Goal: Information Seeking & Learning: Learn about a topic

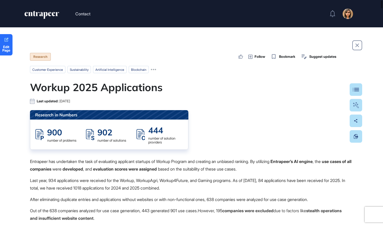
scroll to position [0, 0]
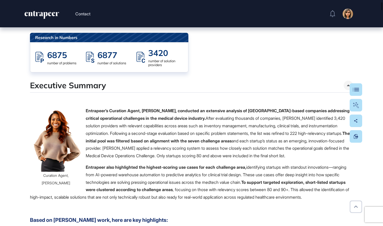
scroll to position [83, 0]
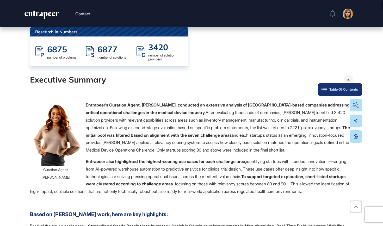
click at [355, 94] on button "Table Of Contents" at bounding box center [340, 89] width 44 height 13
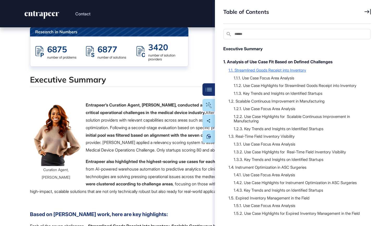
click at [250, 71] on div "1.1. Streamlined Goods Receipt into Inventory" at bounding box center [296, 69] width 137 height 5
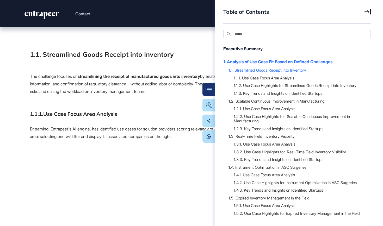
scroll to position [2397, 0]
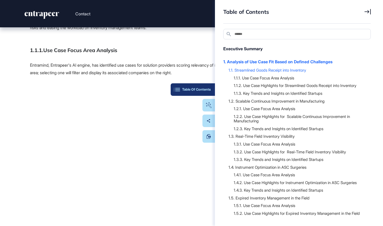
click at [206, 90] on div "Table Of Contents" at bounding box center [193, 90] width 36 height 4
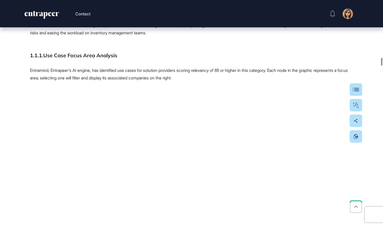
scroll to position [2396, 0]
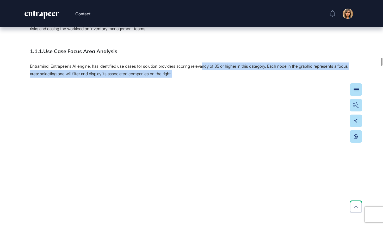
drag, startPoint x: 158, startPoint y: 109, endPoint x: 254, endPoint y: 115, distance: 95.9
click at [254, 78] on p "Entramind, Entrapeer's AI engine, has identified use cases for solution provide…" at bounding box center [191, 70] width 323 height 15
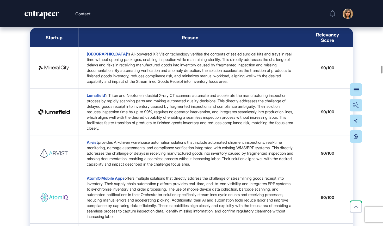
scroll to position [2723, 0]
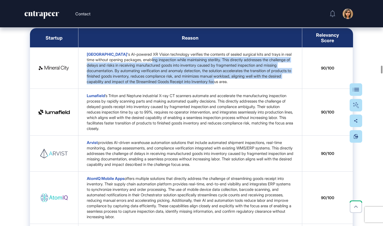
drag, startPoint x: 276, startPoint y: 127, endPoint x: 157, endPoint y: 104, distance: 121.7
click at [157, 84] on span "s AI-powered XR Vision technology verifies the contents of sealed surgical kits…" at bounding box center [189, 68] width 205 height 32
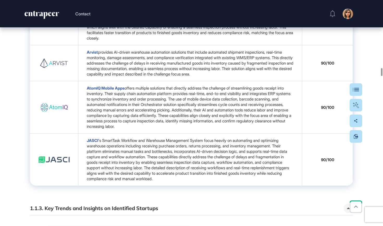
scroll to position [2813, 0]
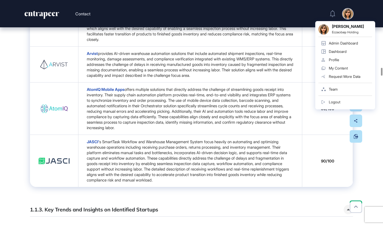
click at [200, 83] on td "Arvist provides AI-driven warehouse automation solutions that include automated…" at bounding box center [190, 65] width 224 height 36
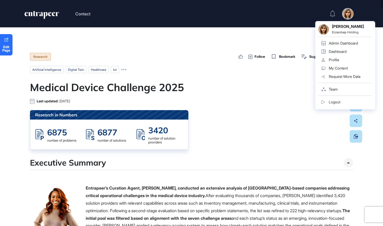
scroll to position [0, 0]
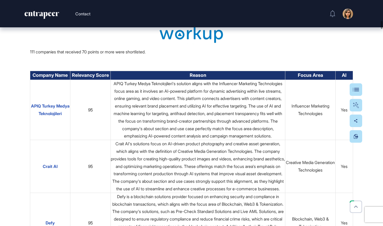
scroll to position [2048, 0]
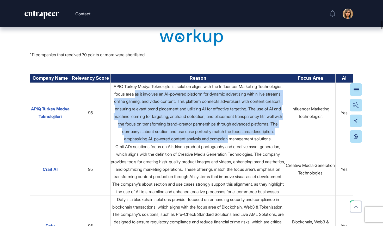
drag, startPoint x: 163, startPoint y: 99, endPoint x: 187, endPoint y: 148, distance: 54.6
click at [187, 143] on td "APIQ Turkey Medya Teknolojileri's solution aligns with the Influencer Marketing…" at bounding box center [198, 113] width 175 height 60
click at [225, 105] on td "APIQ Turkey Medya Teknolojileri's solution aligns with the Influencer Marketing…" at bounding box center [198, 113] width 175 height 60
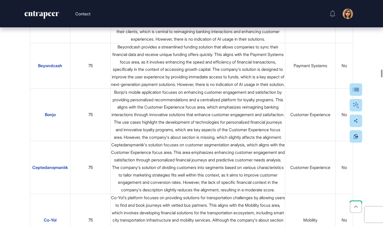
scroll to position [7307, 0]
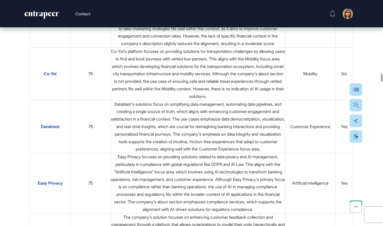
click at [358, 92] on div at bounding box center [356, 89] width 13 height 13
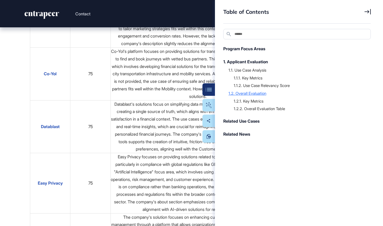
click at [259, 93] on div "1.2. Overall Evaluation" at bounding box center [296, 93] width 137 height 5
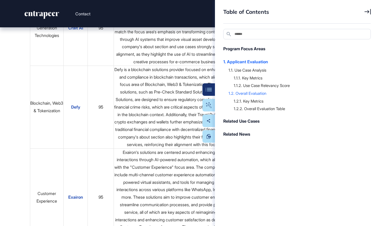
scroll to position [13687, 0]
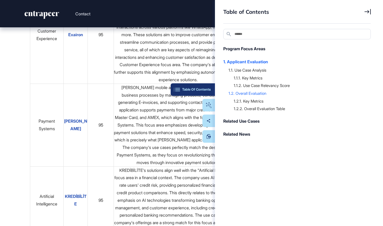
click at [208, 92] on button "Table Of Contents" at bounding box center [193, 89] width 44 height 13
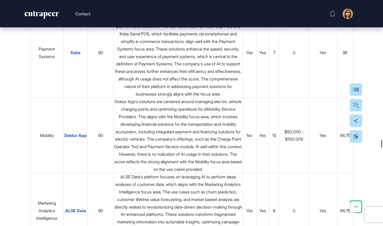
scroll to position [13914, 0]
click at [357, 208] on icon at bounding box center [356, 207] width 4 height 2
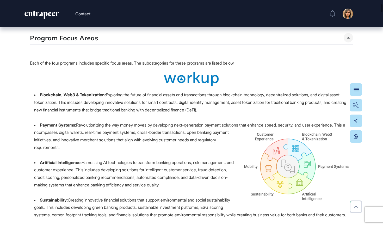
scroll to position [380, 0]
